Goal: Check status: Check status

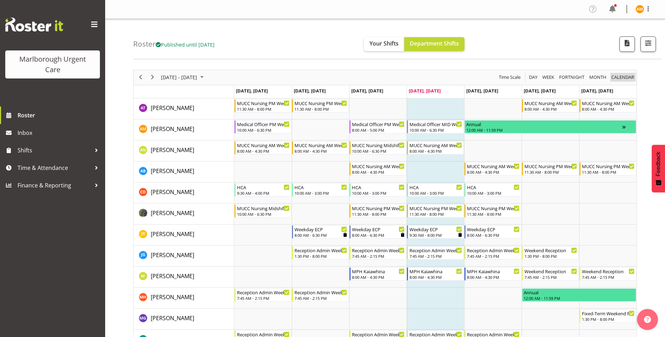
click at [622, 76] on span "calendar" at bounding box center [622, 77] width 24 height 9
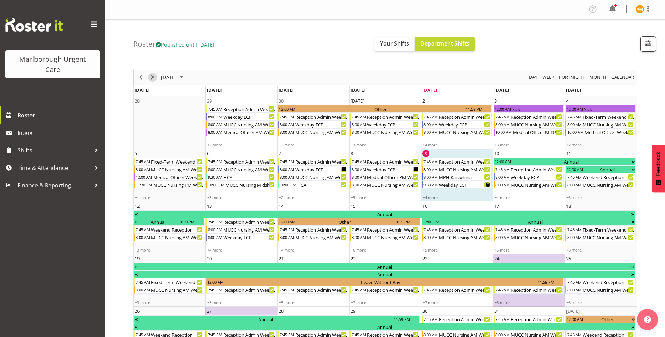
click at [154, 77] on span "Next" at bounding box center [152, 77] width 8 height 9
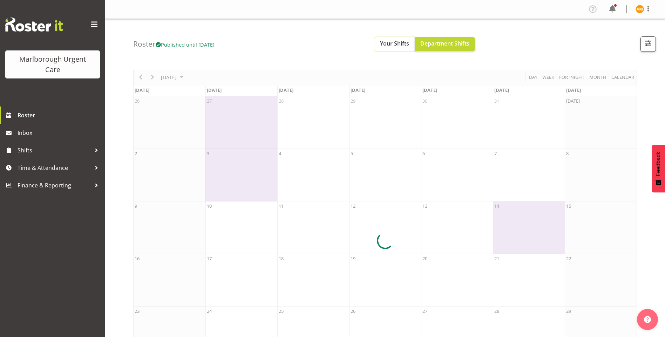
click at [406, 43] on span "Your Shifts" at bounding box center [394, 44] width 29 height 8
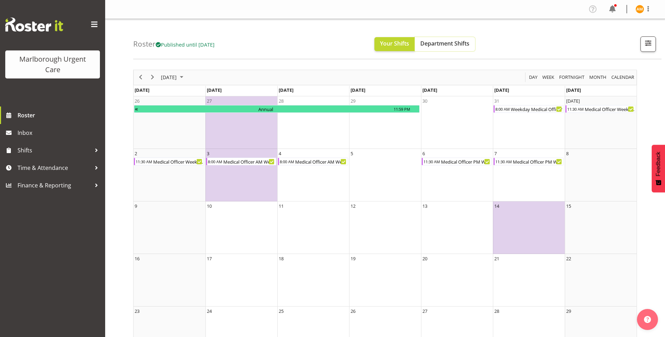
click at [467, 46] on span "Department Shifts" at bounding box center [444, 44] width 49 height 8
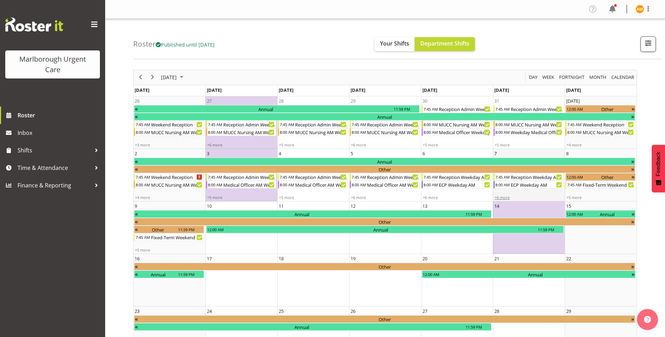
click at [501, 198] on div "+6 more" at bounding box center [528, 197] width 71 height 5
click at [499, 198] on div "+6 more" at bounding box center [528, 197] width 71 height 5
click at [507, 197] on div "+6 more" at bounding box center [528, 197] width 71 height 5
click at [399, 43] on span "Your Shifts" at bounding box center [394, 44] width 29 height 8
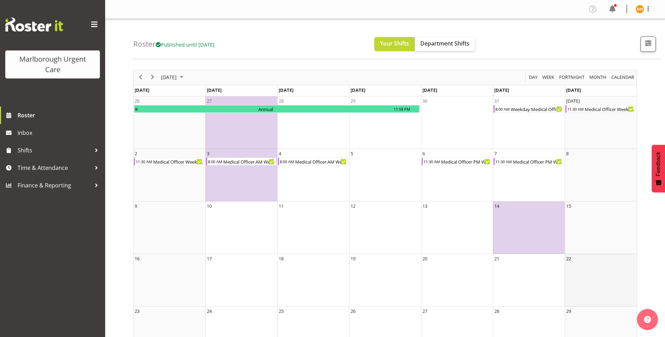
scroll to position [80, 0]
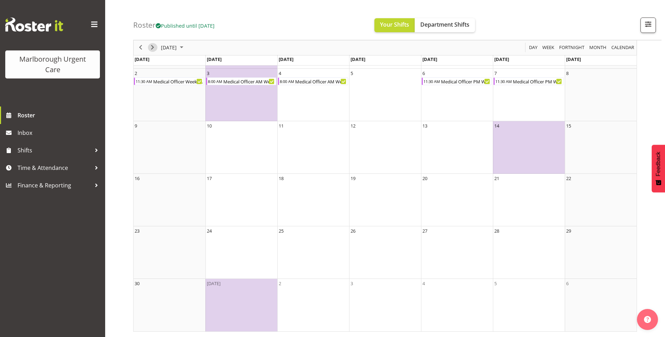
click at [155, 48] on span "Next" at bounding box center [152, 47] width 8 height 9
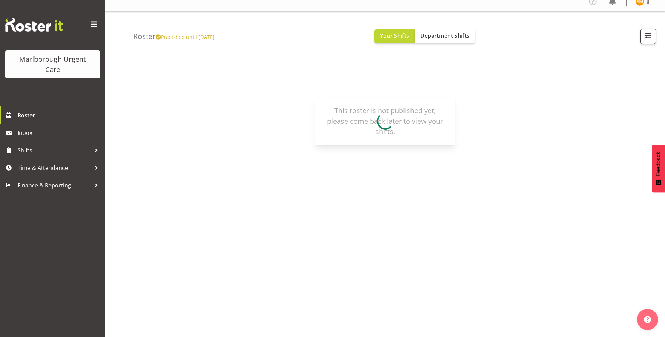
scroll to position [8, 0]
